Goal: Find specific page/section: Find specific page/section

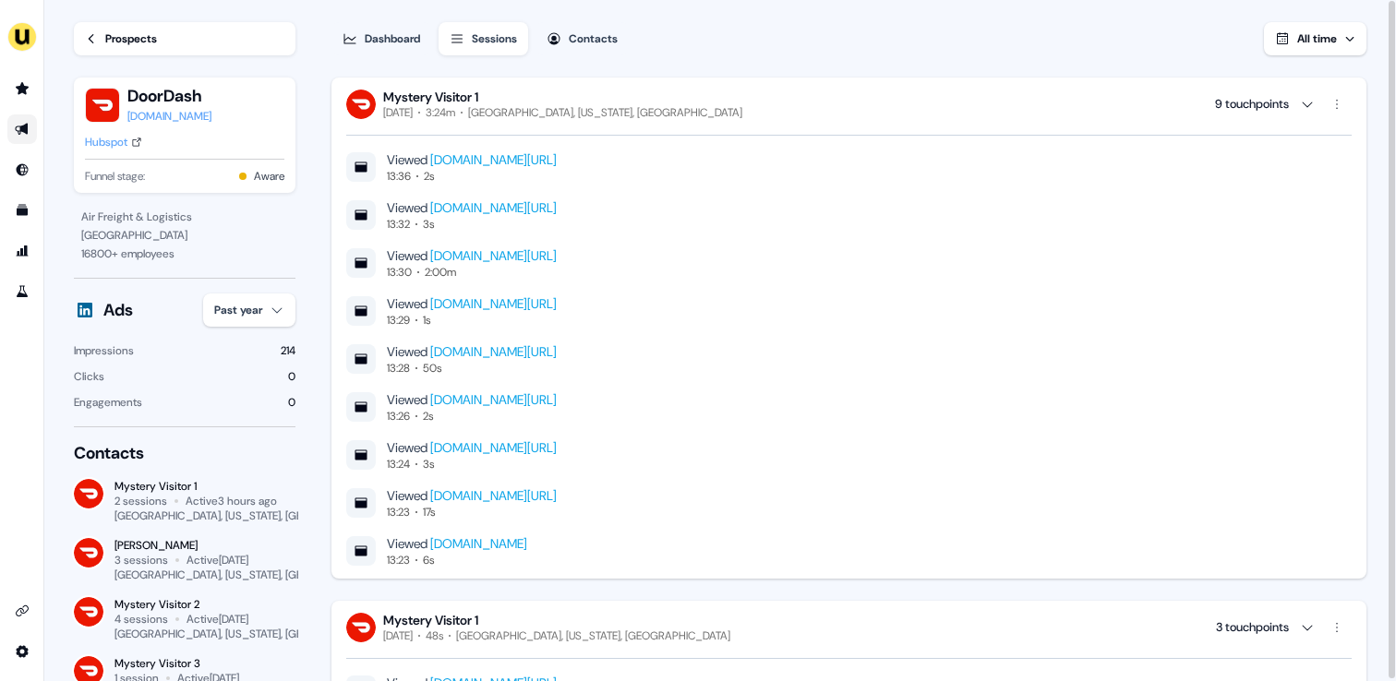
scroll to position [312, 0]
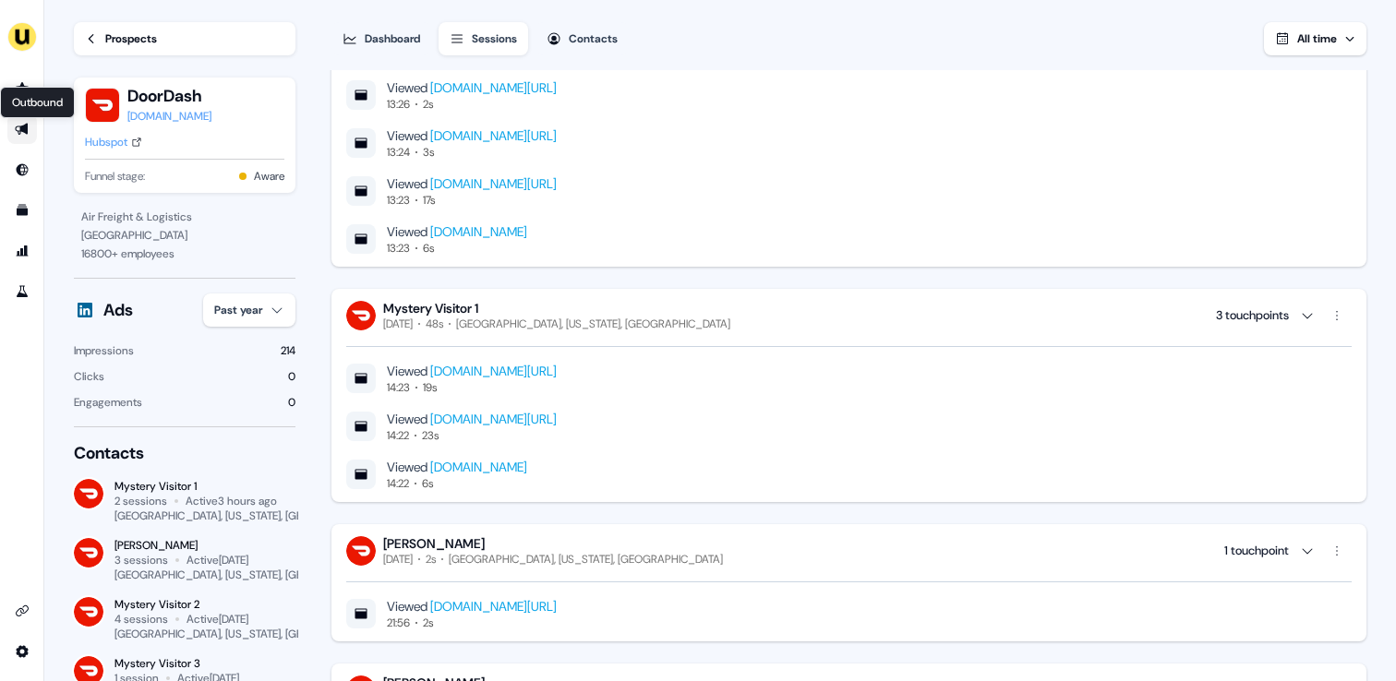
click at [24, 126] on icon "Go to outbound experience" at bounding box center [21, 130] width 13 height 12
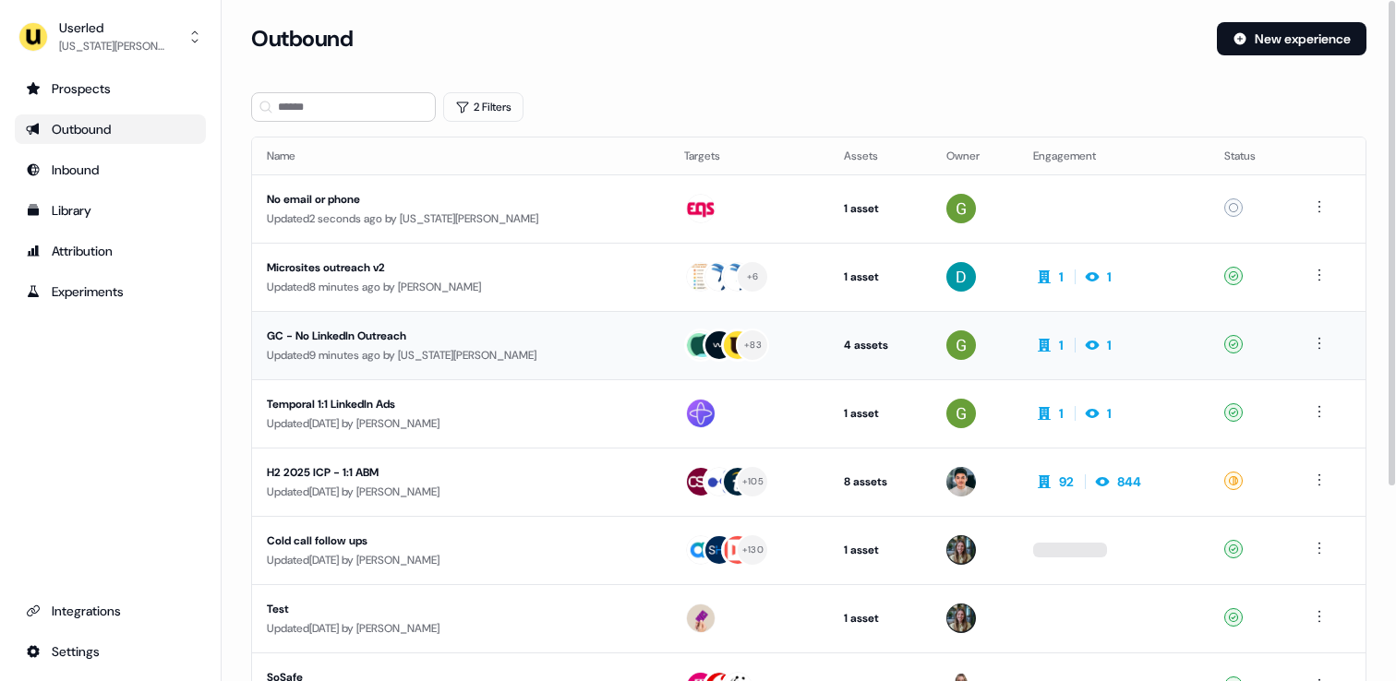
click at [462, 347] on div "Updated 9 minutes ago by [US_STATE][PERSON_NAME]" at bounding box center [461, 355] width 388 height 18
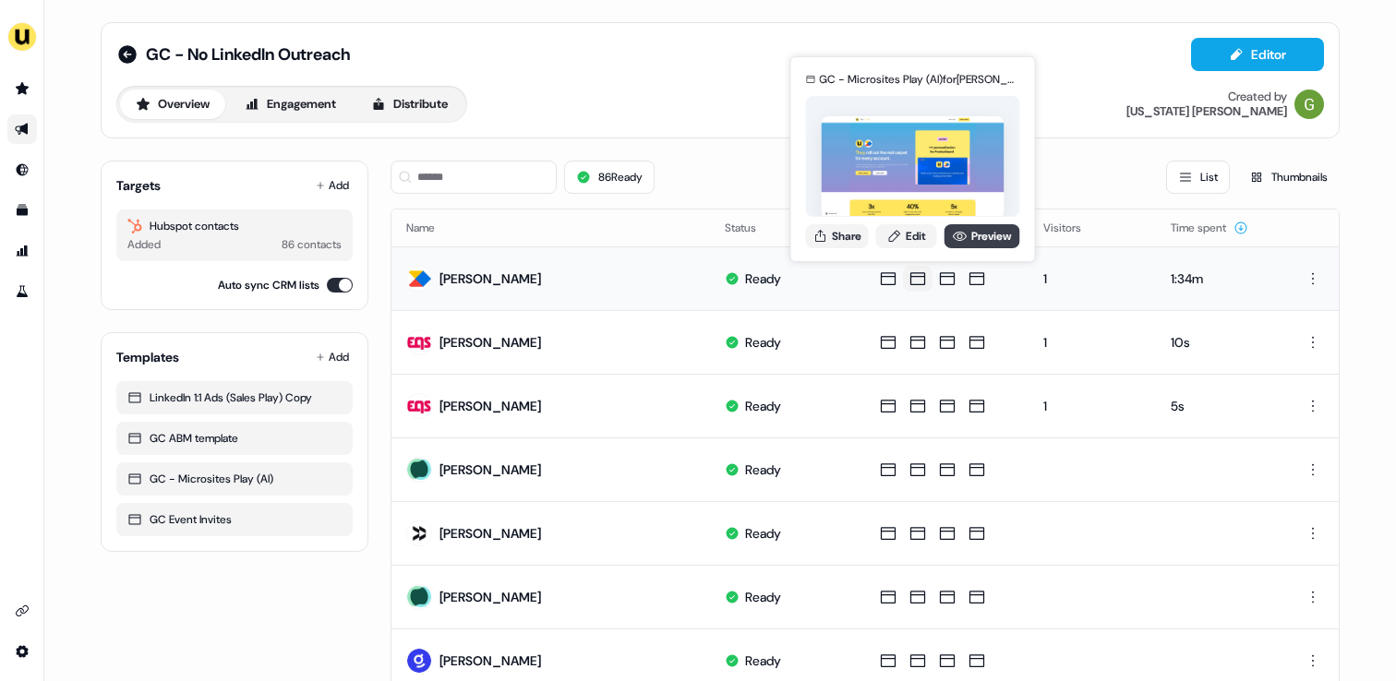
click at [957, 234] on icon at bounding box center [960, 236] width 15 height 15
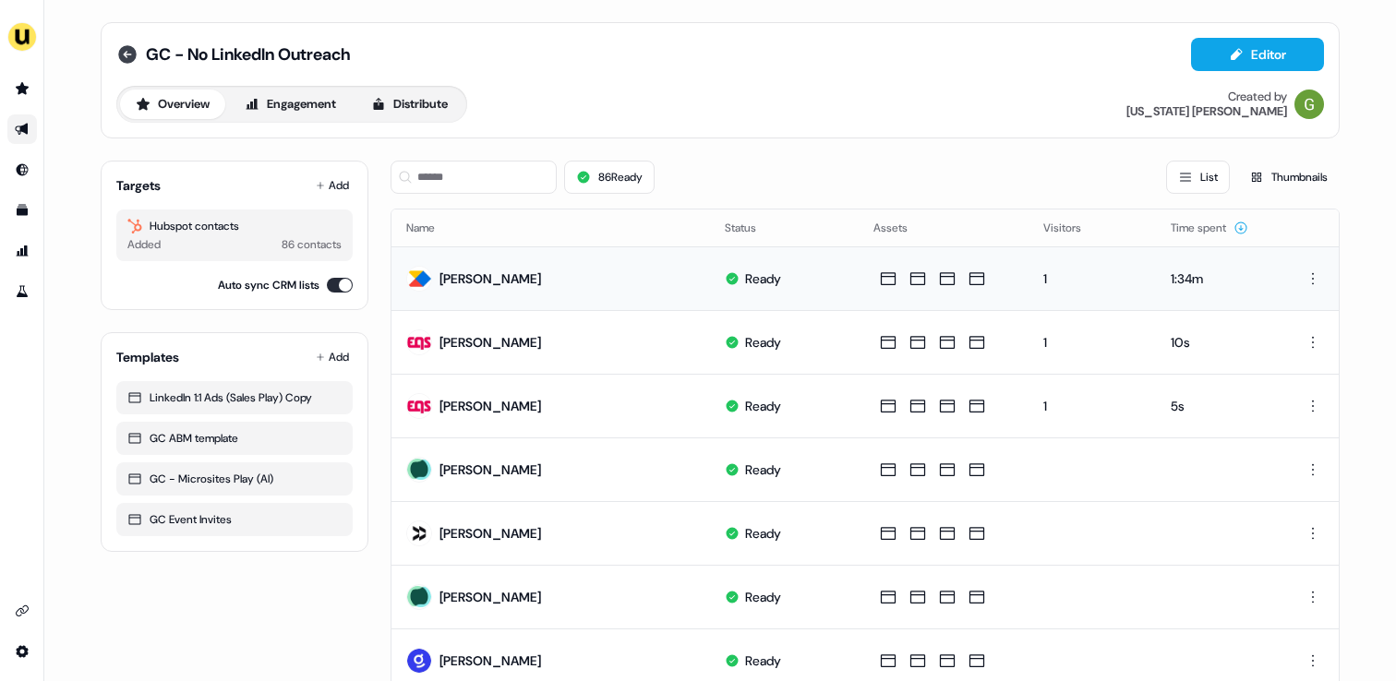
click at [124, 58] on icon at bounding box center [127, 54] width 18 height 18
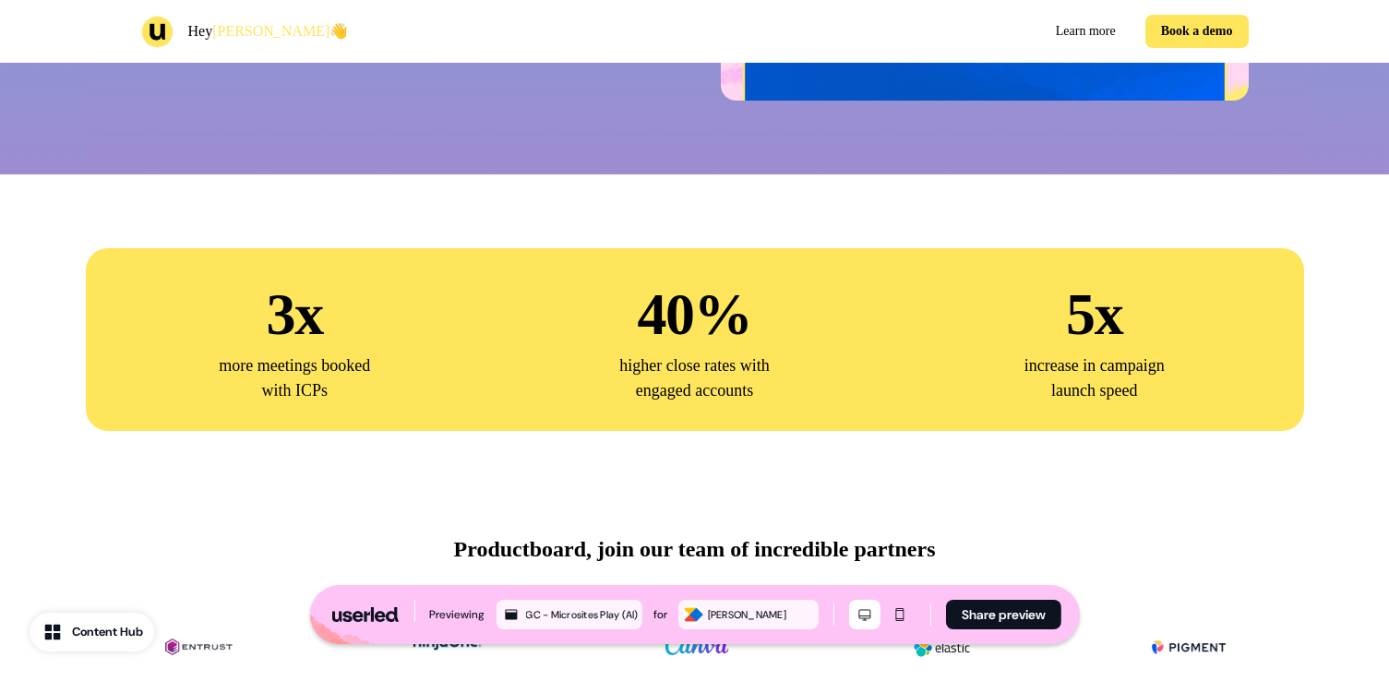
scroll to position [565, 0]
